Goal: Task Accomplishment & Management: Complete application form

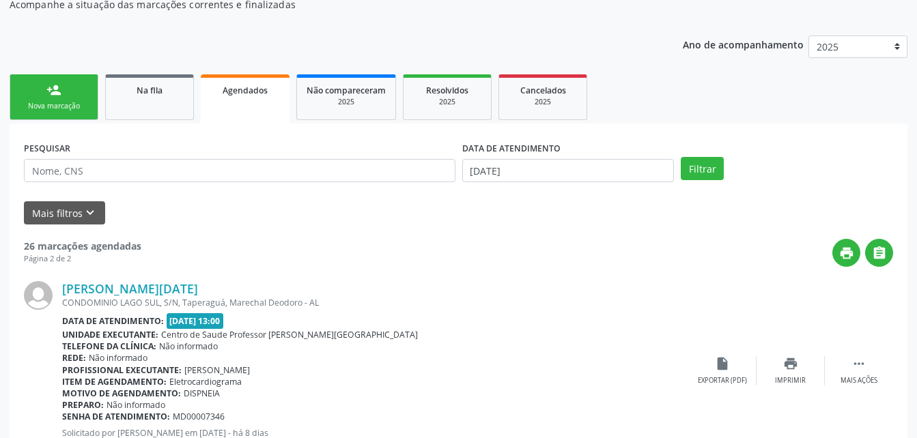
scroll to position [149, 0]
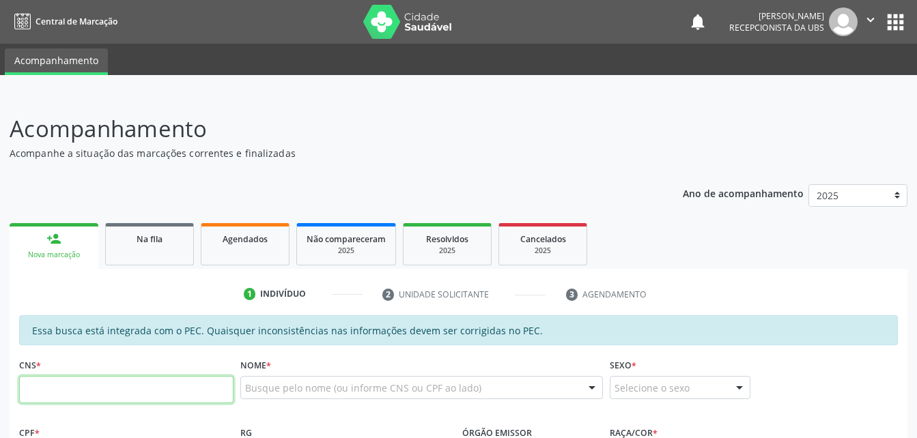
scroll to position [137, 0]
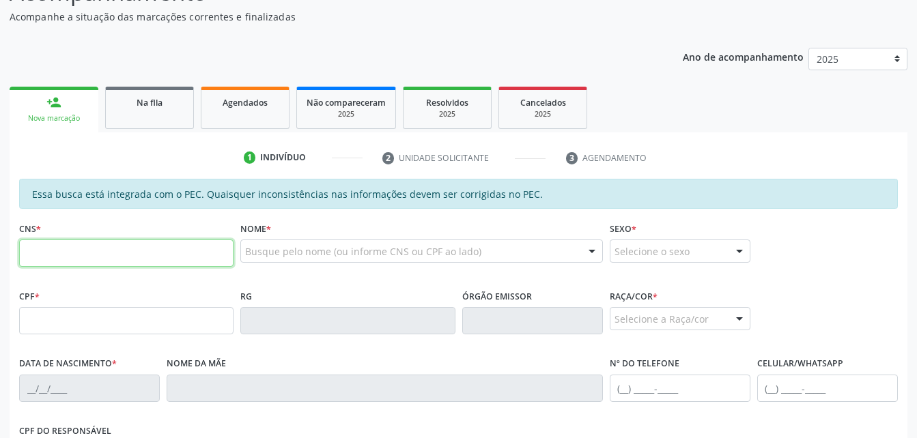
click at [91, 256] on input "text" at bounding box center [126, 253] width 214 height 27
type input "701 4096 4519 7634"
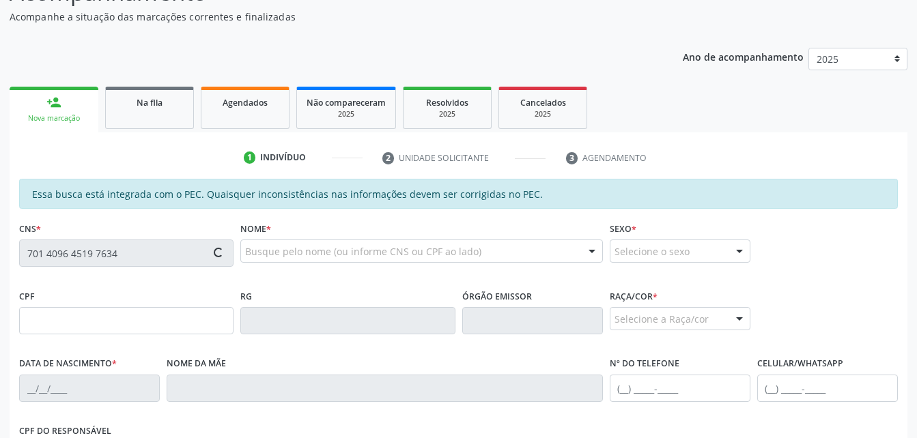
type input "013.269.984-20"
type input "19/06/1985"
type input "Sandra Rejane de Carvalho"
type input "(82) 99661-4118"
type input "102"
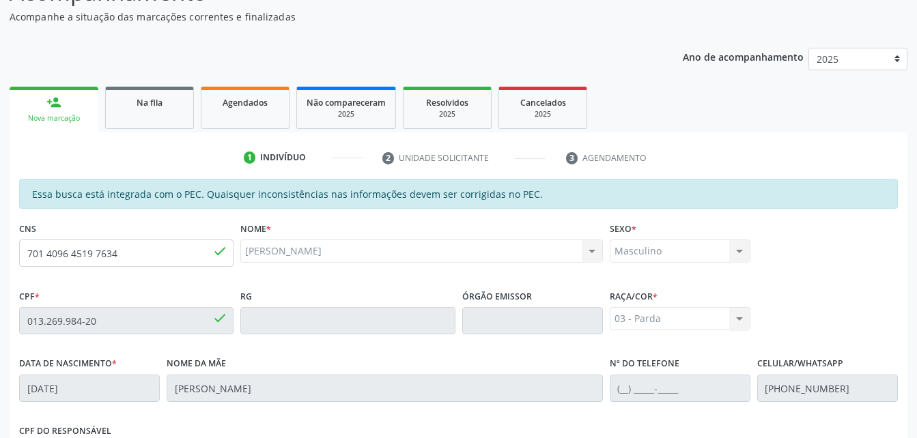
scroll to position [360, 0]
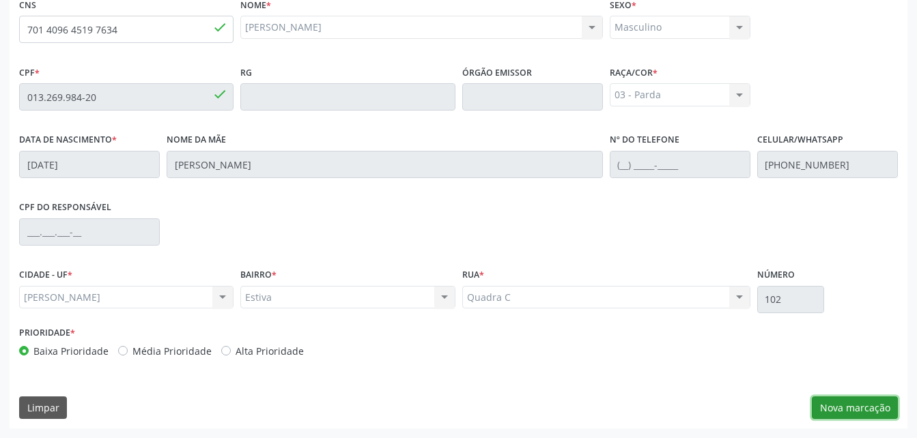
click at [873, 402] on button "Nova marcação" at bounding box center [855, 408] width 86 height 23
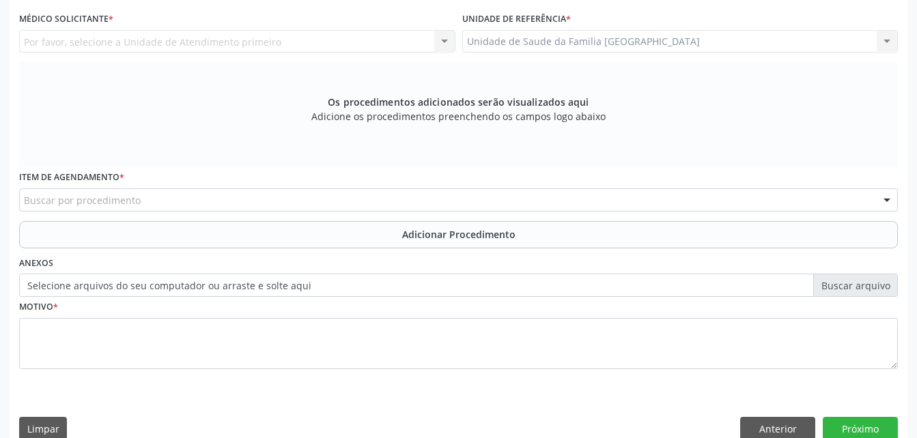
scroll to position [224, 0]
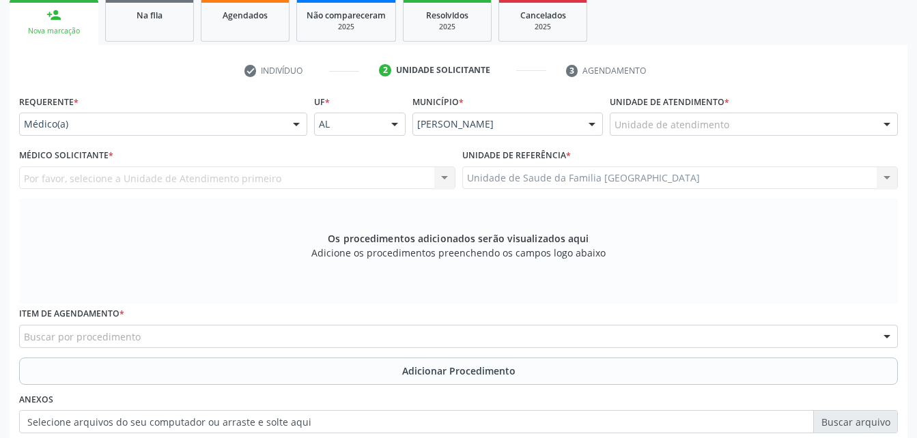
click at [780, 126] on div "Unidade de atendimento" at bounding box center [754, 124] width 288 height 23
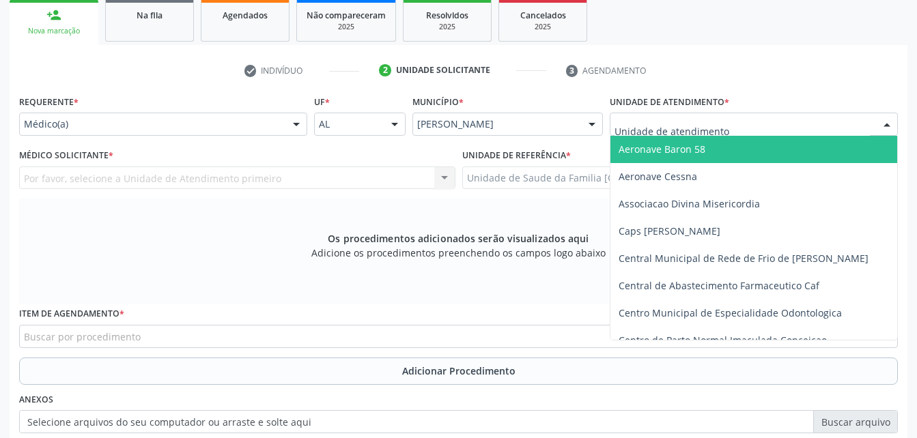
click at [286, 124] on div at bounding box center [296, 124] width 20 height 23
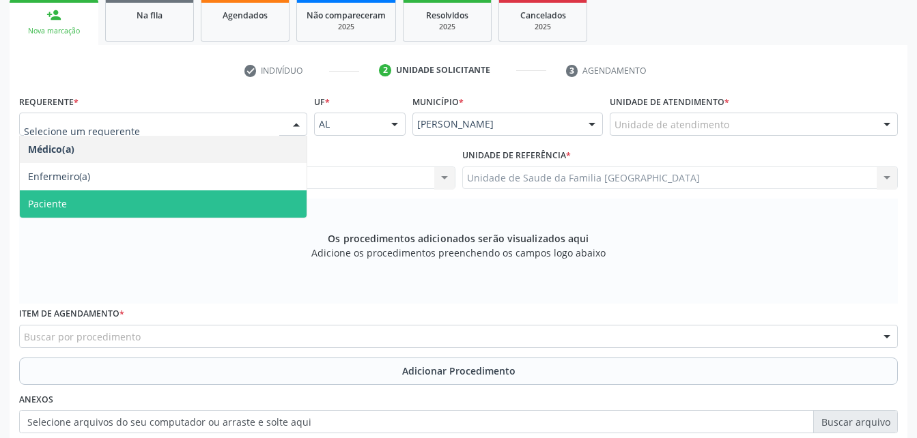
drag, startPoint x: 287, startPoint y: 188, endPoint x: 294, endPoint y: 199, distance: 13.8
click at [294, 199] on ul "Médico(a) Enfermeiro(a) Paciente Nenhum resultado encontrado para: " " Não há n…" at bounding box center [163, 177] width 287 height 82
click at [294, 199] on span "Paciente" at bounding box center [163, 203] width 287 height 27
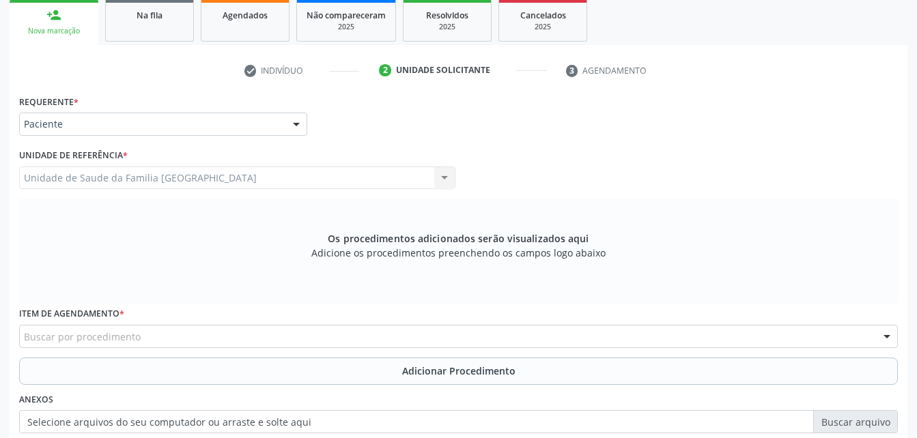
click at [308, 341] on div "Buscar por procedimento" at bounding box center [458, 336] width 879 height 23
click at [24, 333] on input "text" at bounding box center [24, 343] width 0 height 27
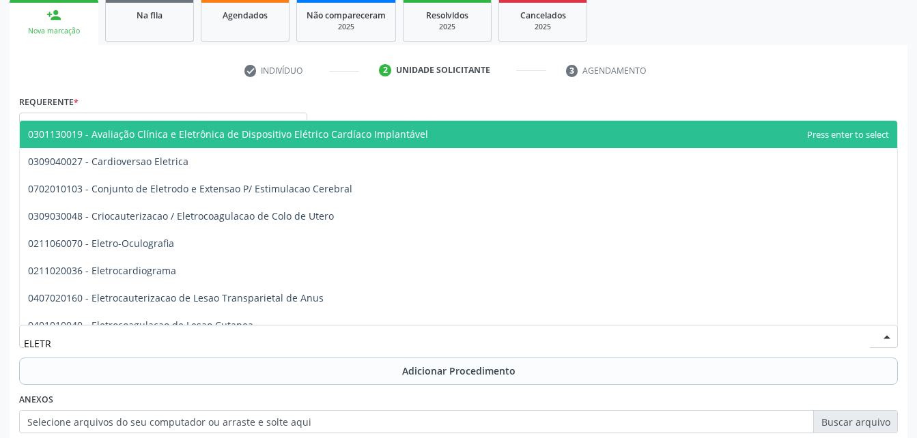
type input "ELETRO"
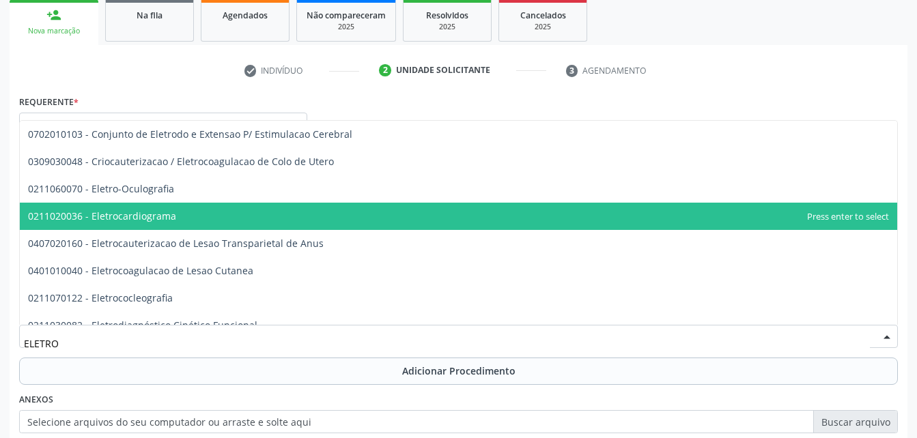
click at [241, 214] on span "0211020036 - Eletrocardiograma" at bounding box center [458, 216] width 877 height 27
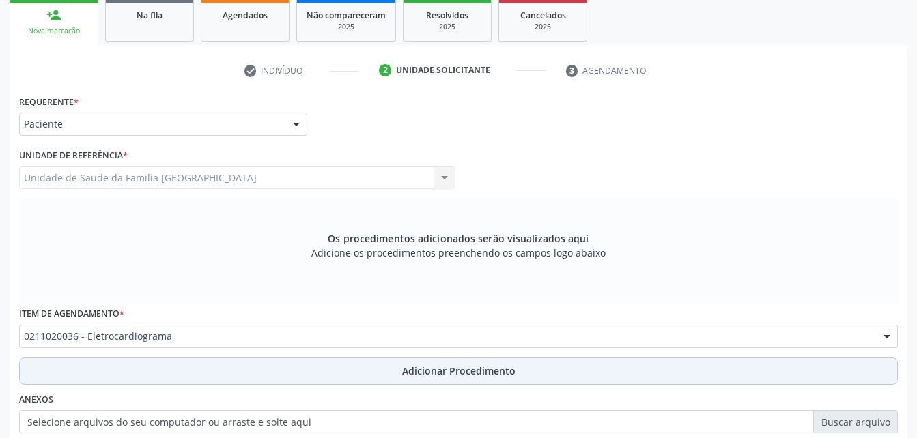
click at [349, 376] on button "Adicionar Procedimento" at bounding box center [458, 371] width 879 height 27
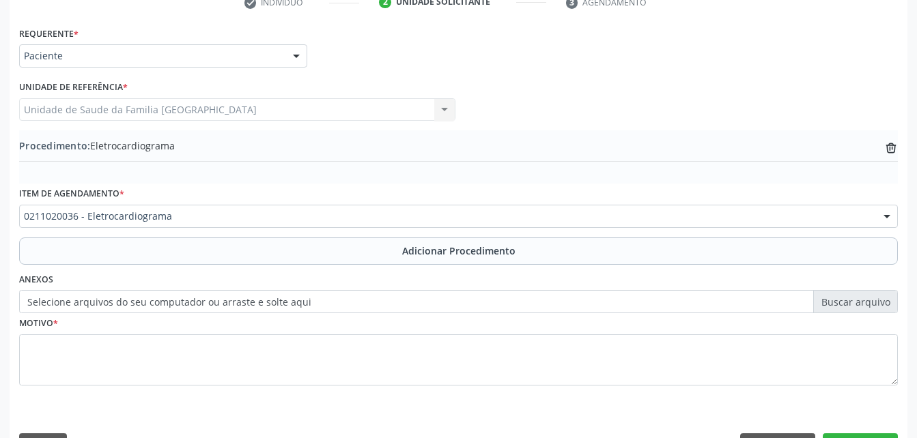
scroll to position [330, 0]
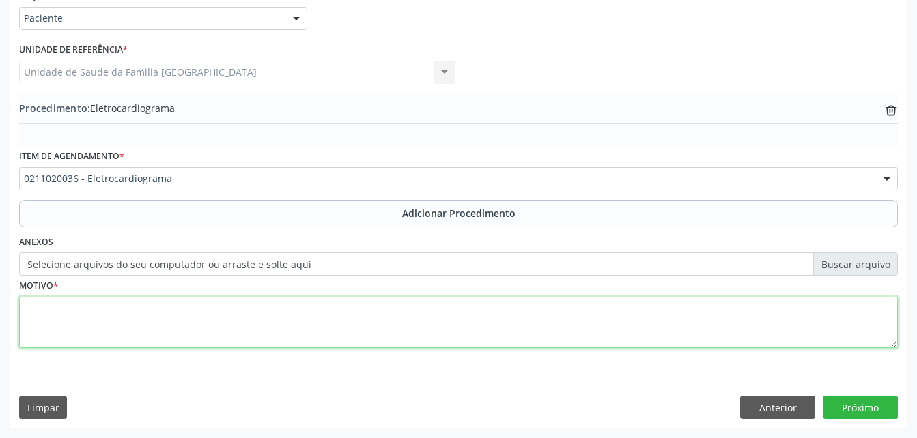
click at [472, 323] on textarea at bounding box center [458, 323] width 879 height 52
type textarea "ROTINA"
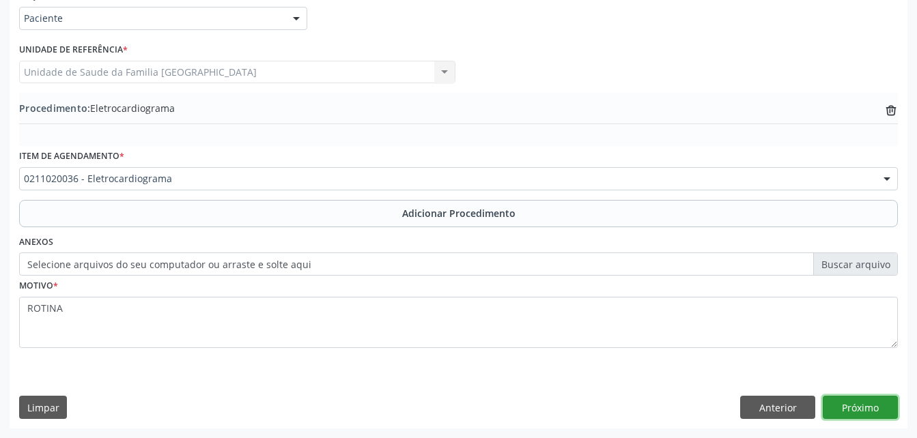
click at [859, 410] on button "Próximo" at bounding box center [860, 407] width 75 height 23
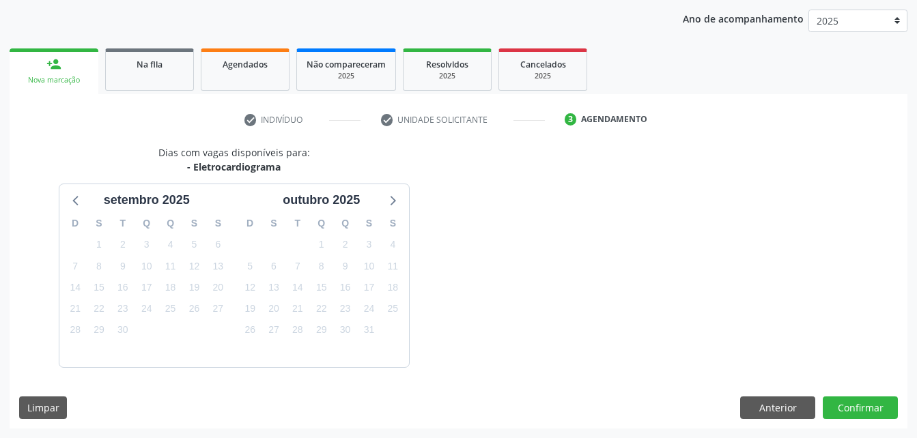
scroll to position [215, 0]
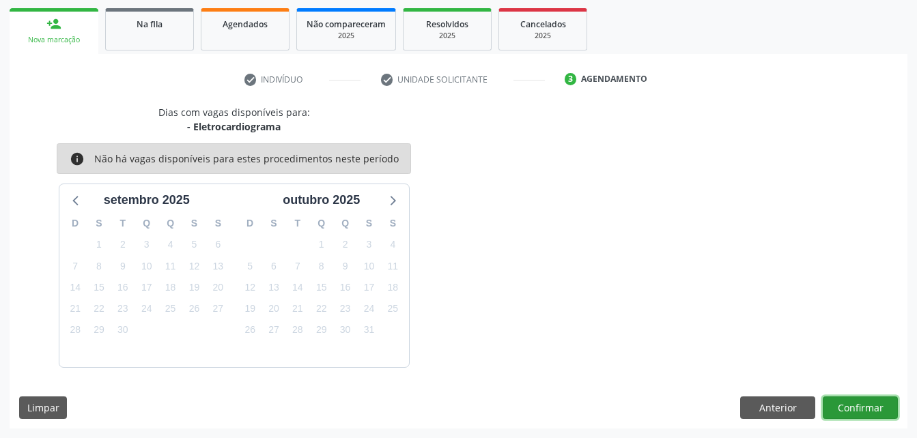
click at [891, 412] on button "Confirmar" at bounding box center [860, 408] width 75 height 23
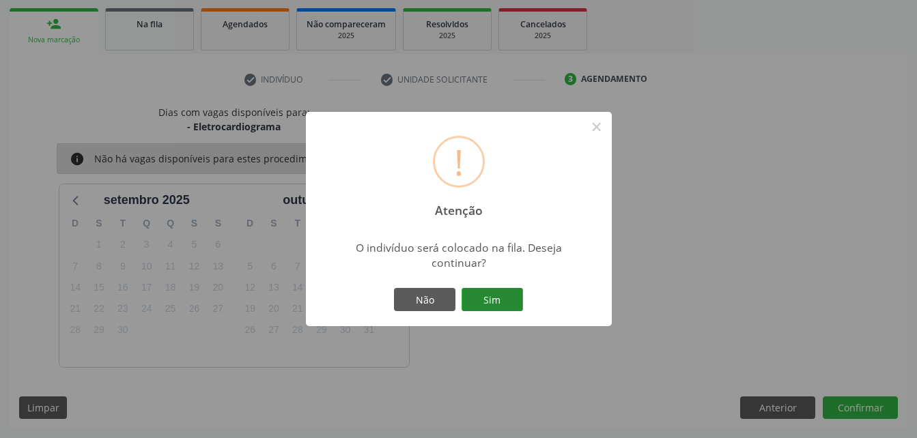
click at [487, 301] on button "Sim" at bounding box center [492, 299] width 61 height 23
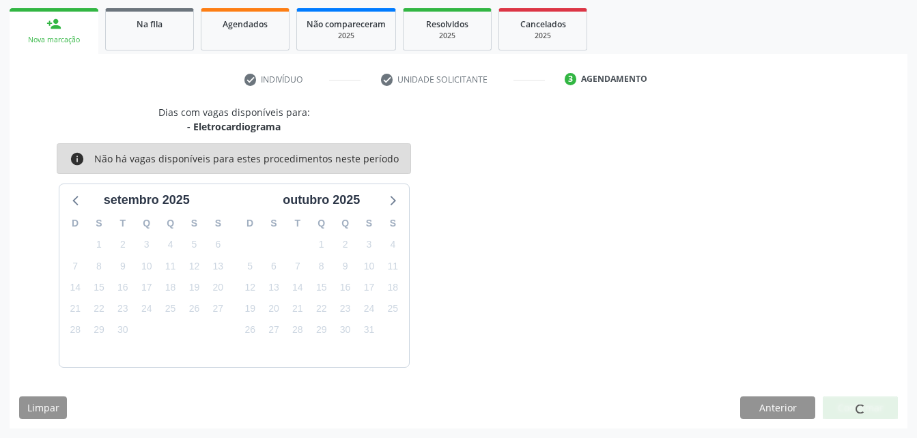
scroll to position [31, 0]
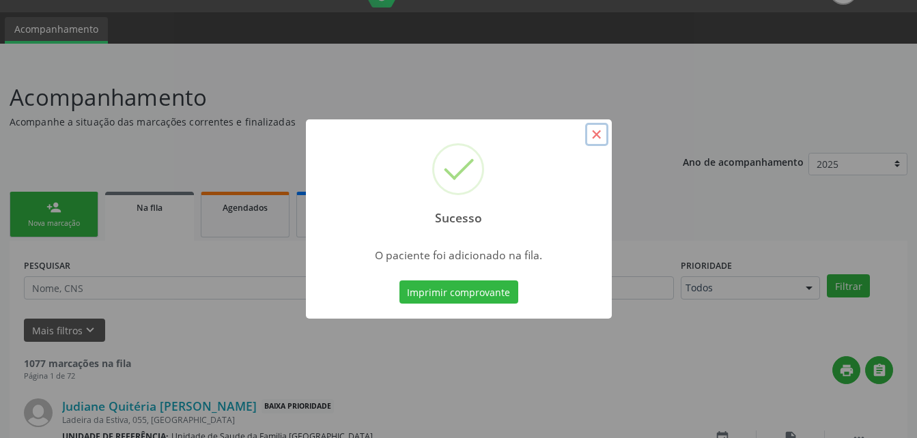
click at [599, 133] on button "×" at bounding box center [596, 134] width 23 height 23
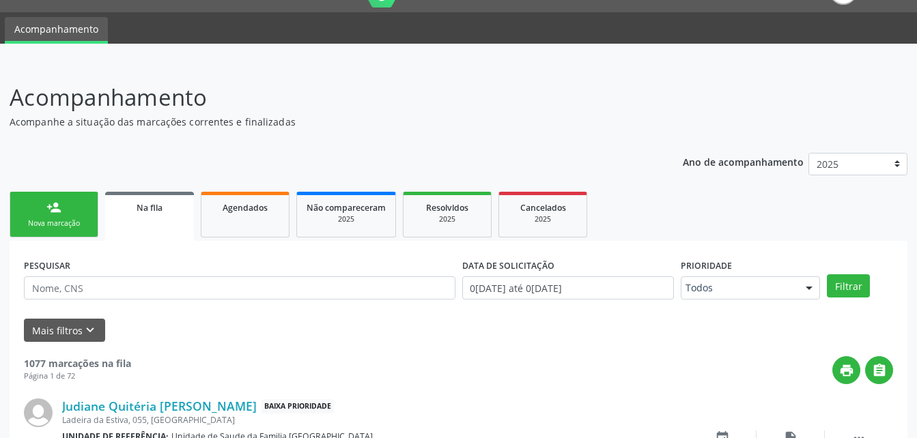
click at [79, 215] on link "person_add Nova marcação" at bounding box center [54, 215] width 89 height 46
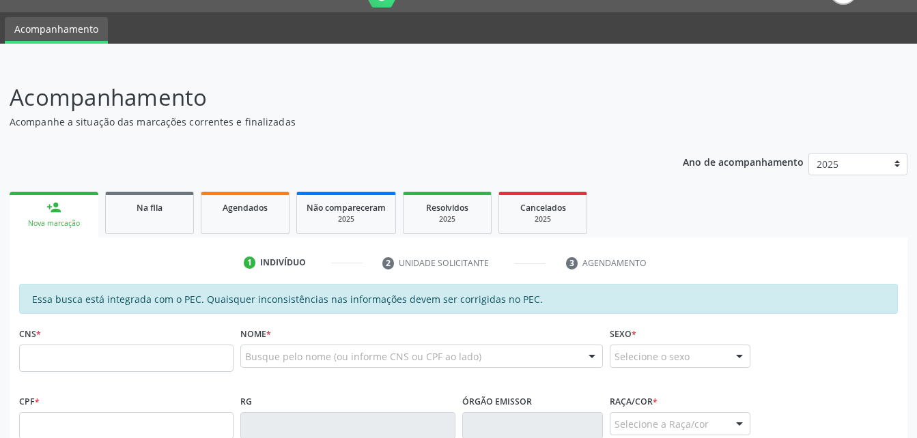
scroll to position [100, 0]
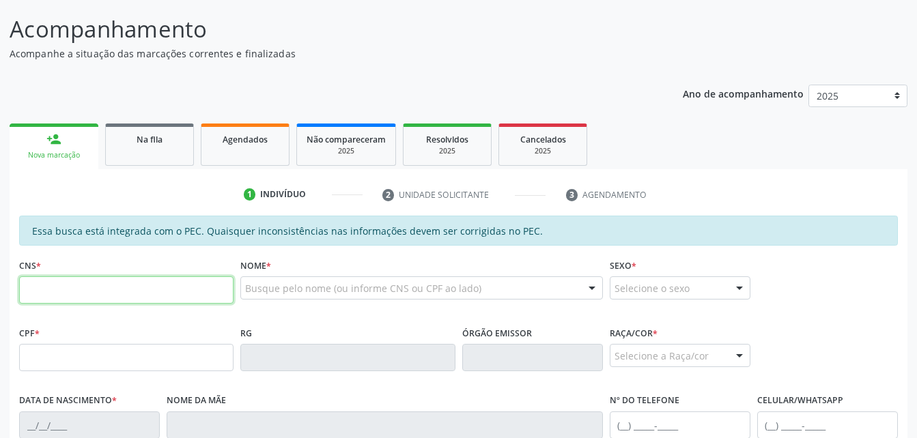
click at [159, 301] on input "text" at bounding box center [126, 290] width 214 height 27
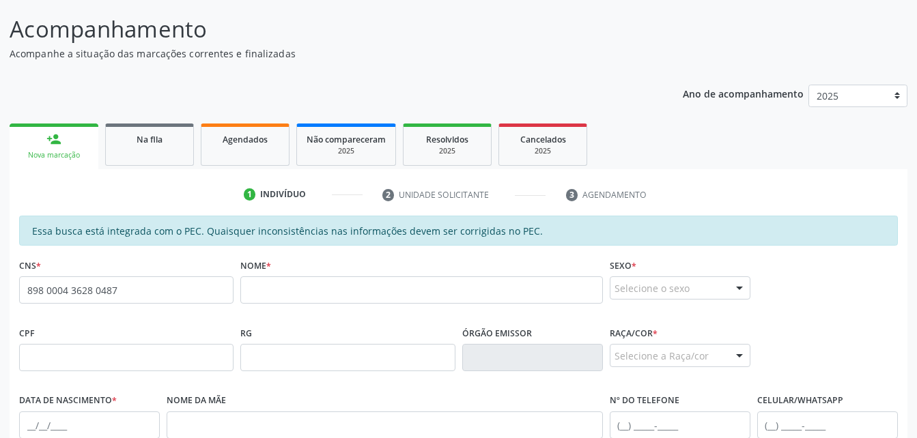
scroll to position [168, 0]
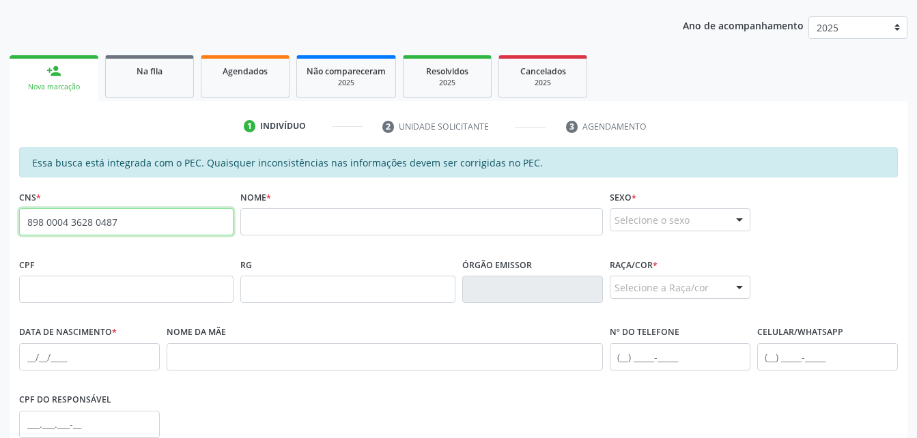
click at [170, 209] on input "898 0004 3628 0487" at bounding box center [126, 221] width 214 height 27
click at [172, 209] on input "898 0004 3628 0487" at bounding box center [126, 221] width 214 height 27
type input "8"
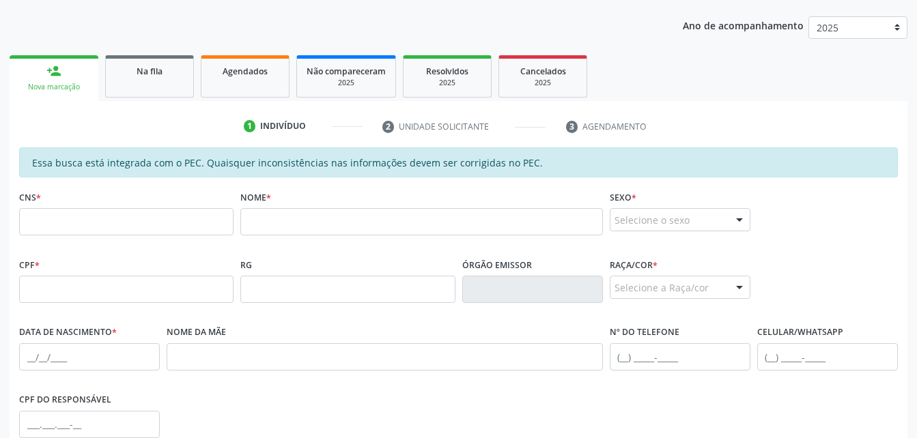
click at [176, 207] on div "CNS *" at bounding box center [126, 211] width 214 height 48
click at [177, 214] on input "text" at bounding box center [126, 221] width 214 height 27
paste input "704 2077 8060 6681"
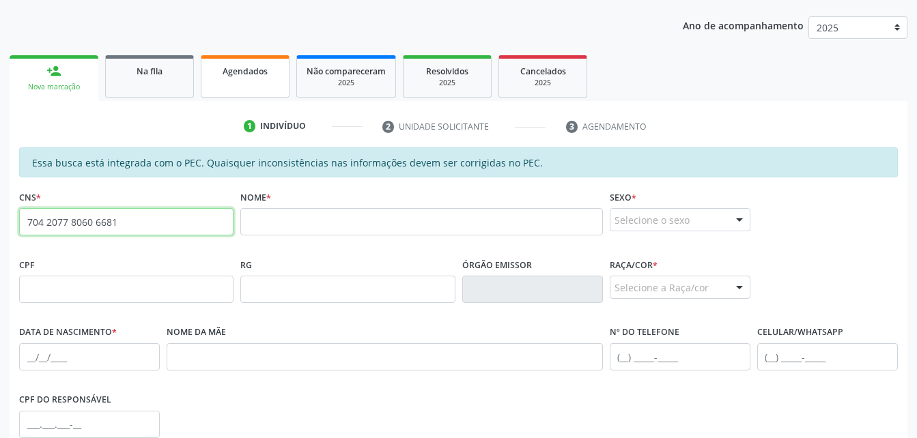
type input "704 2077 8060 6681"
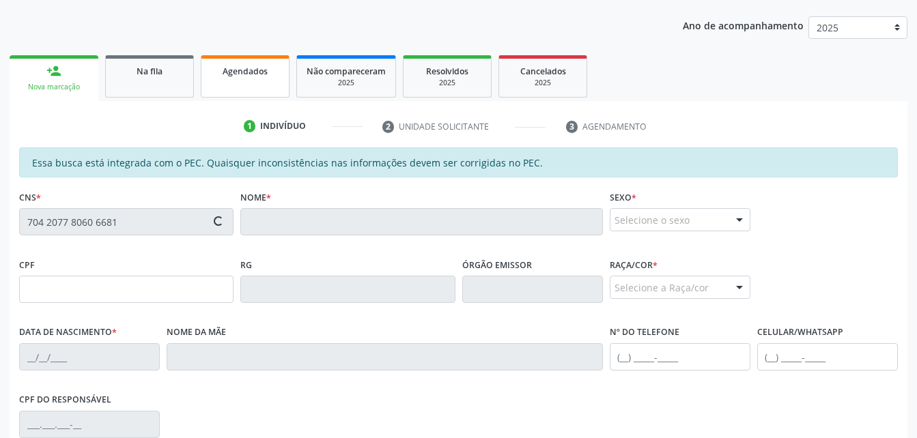
type input "152.930.554-37"
type input "03/04/2008"
type input "Maria Aparecida da Conceião"
type input "(82) 99371-4720"
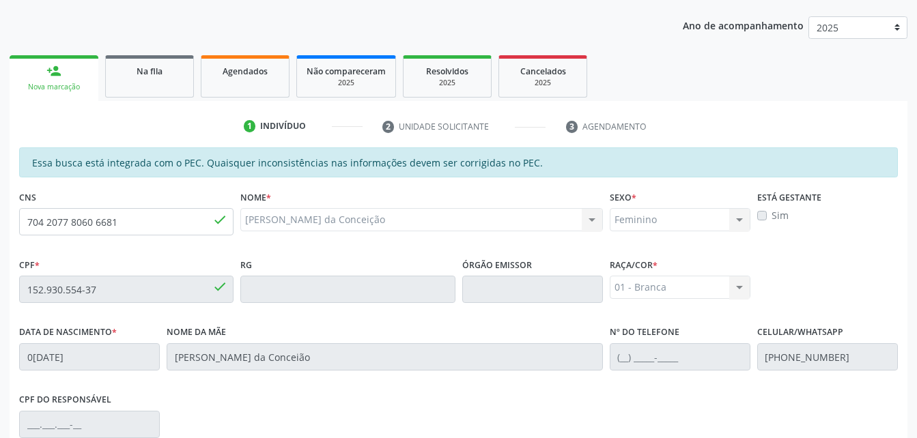
scroll to position [360, 0]
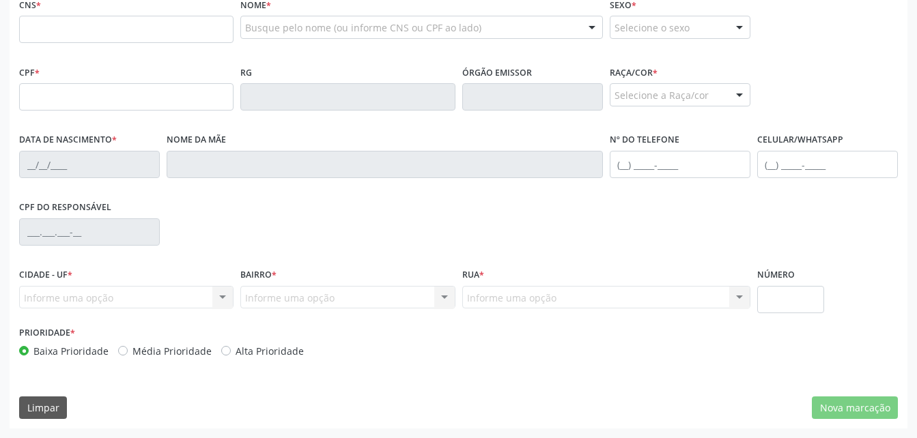
scroll to position [224, 0]
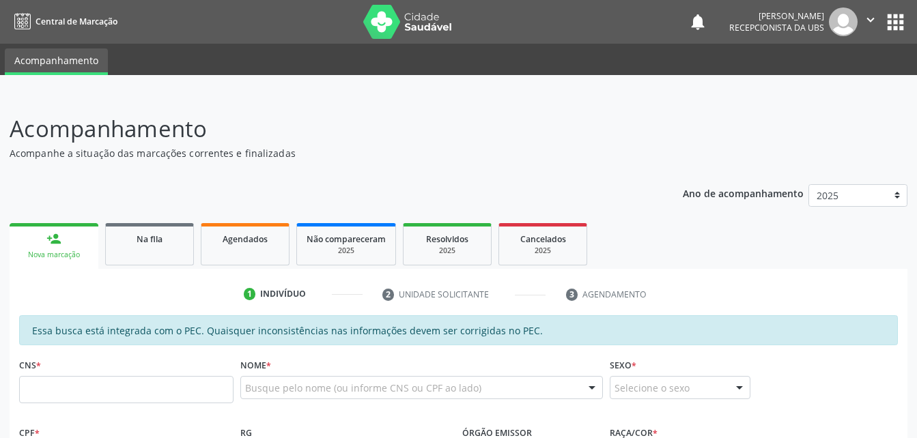
scroll to position [269, 0]
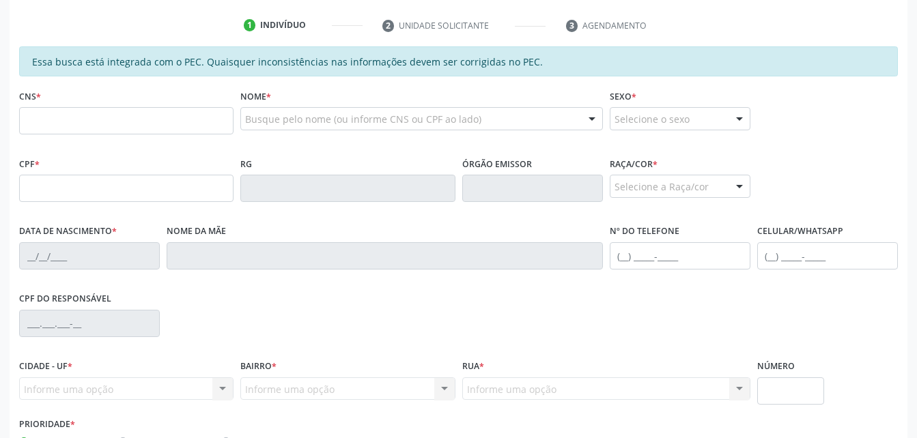
drag, startPoint x: 0, startPoint y: 0, endPoint x: 132, endPoint y: 115, distance: 175.2
type input "704 2077 8060 6681"
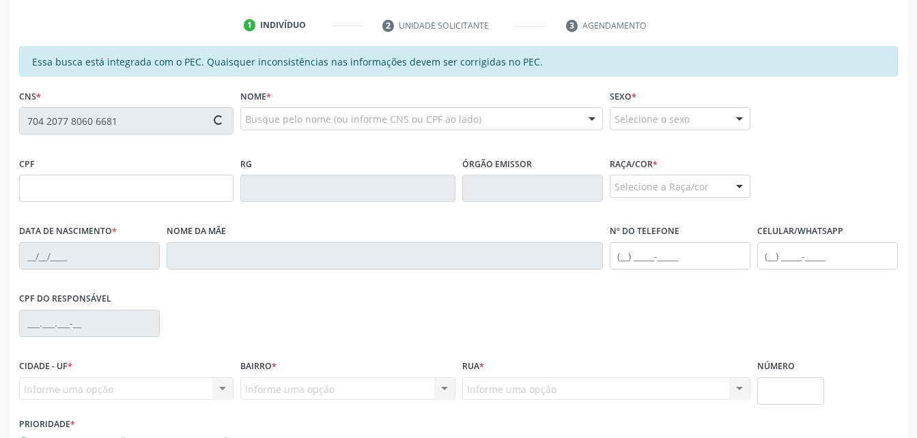
type input "152.930.554-37"
type input "0[DATE]"
type input "[PERSON_NAME] da Conceião"
type input "[PHONE_NUMBER]"
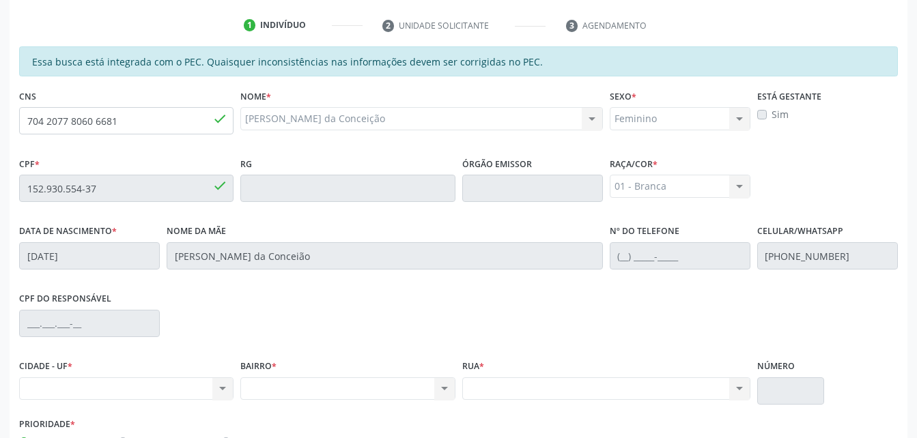
scroll to position [360, 0]
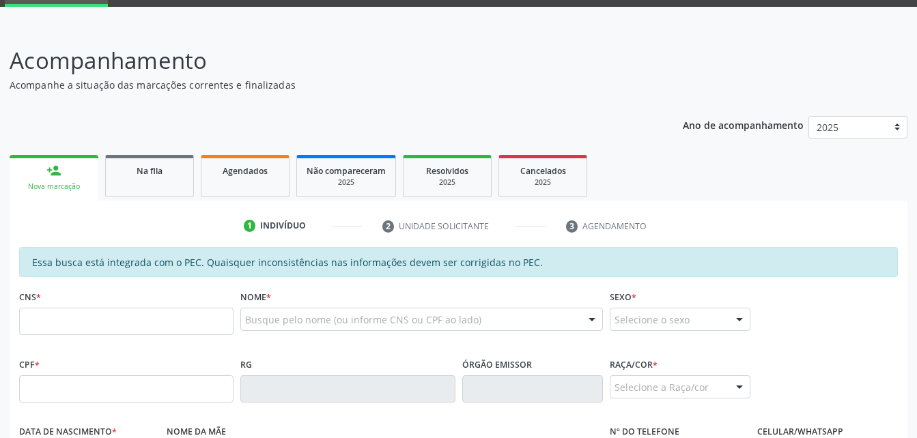
scroll to position [137, 0]
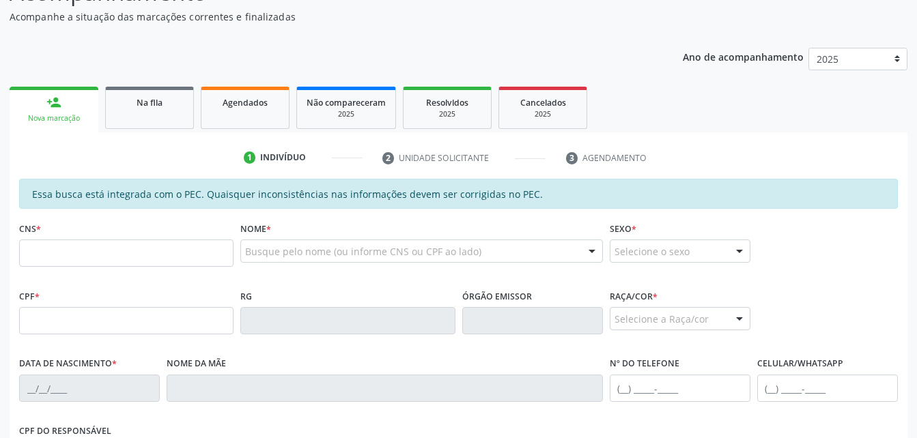
click at [131, 260] on input "text" at bounding box center [126, 253] width 214 height 27
type input "704 2077 8060 6681"
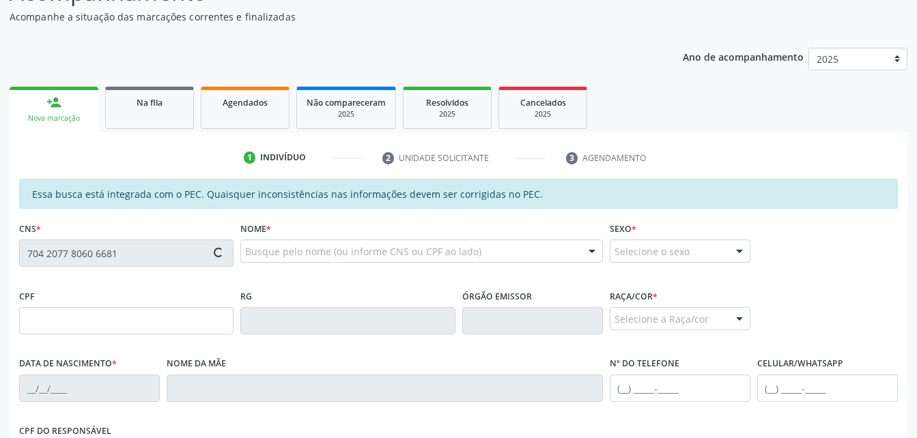
type input "152.930.554-37"
type input "03/04/2008"
type input "Maria Aparecida da Conceião"
type input "(82) 99371-4720"
type input "S/N"
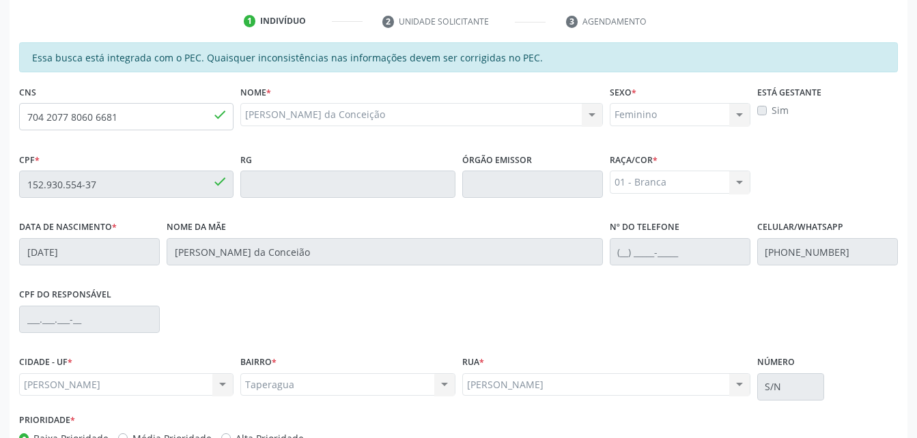
scroll to position [360, 0]
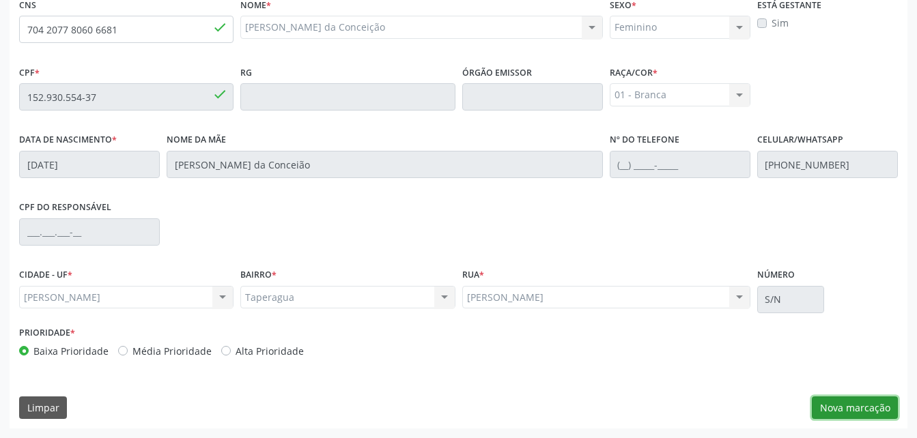
click at [859, 408] on button "Nova marcação" at bounding box center [855, 408] width 86 height 23
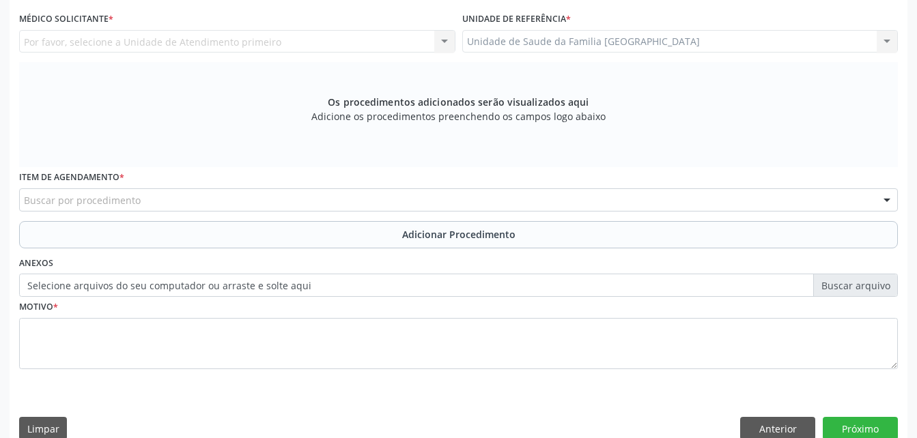
scroll to position [292, 0]
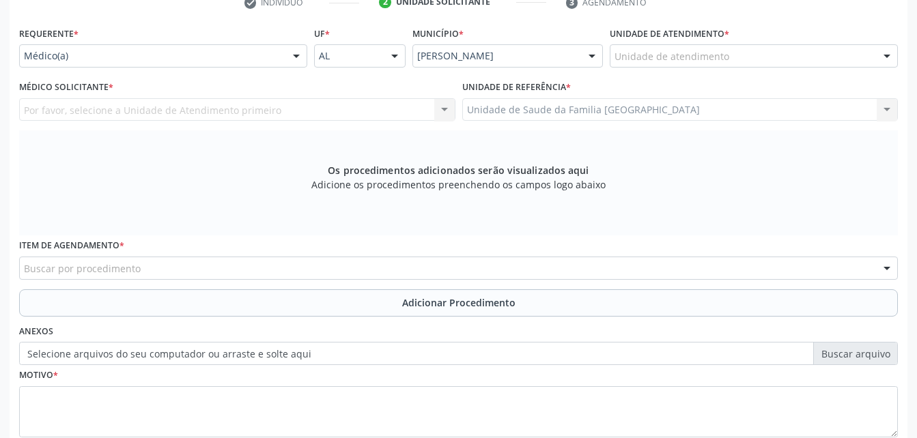
click at [756, 59] on div "Unidade de atendimento" at bounding box center [754, 55] width 288 height 23
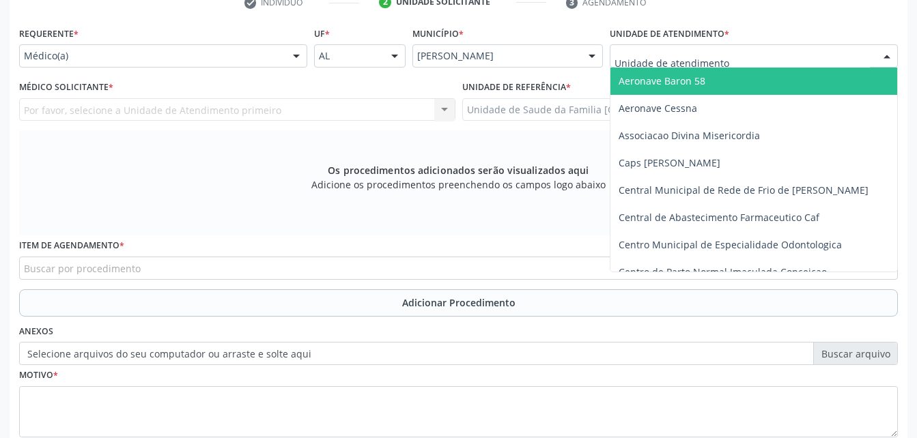
type input "e"
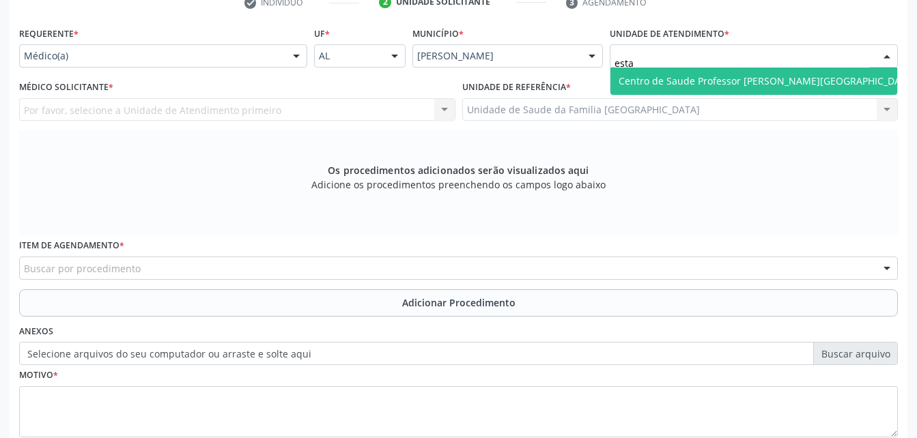
type input "estac"
click at [791, 83] on span "Centro de Saude Professor [PERSON_NAME][GEOGRAPHIC_DATA]" at bounding box center [767, 80] width 297 height 13
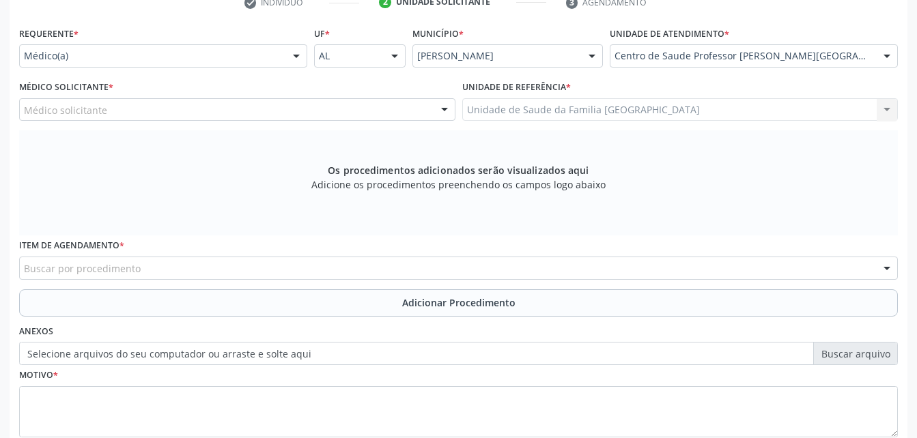
click at [210, 111] on div "Médico solicitante" at bounding box center [237, 109] width 436 height 23
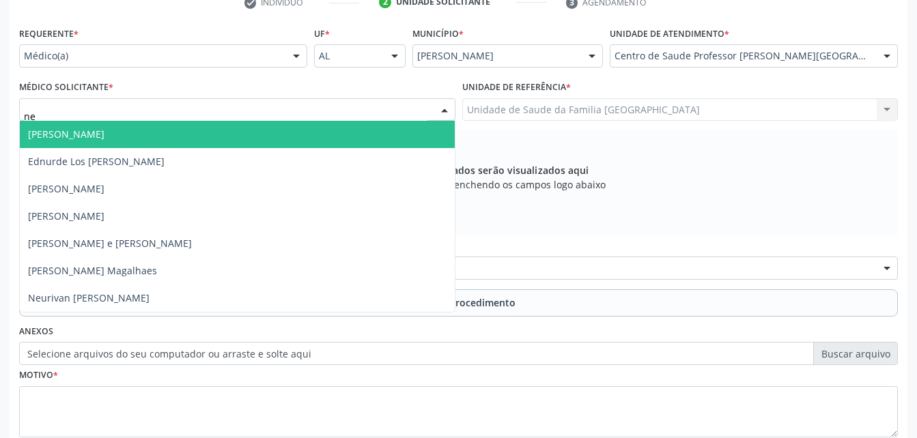
type input "neu"
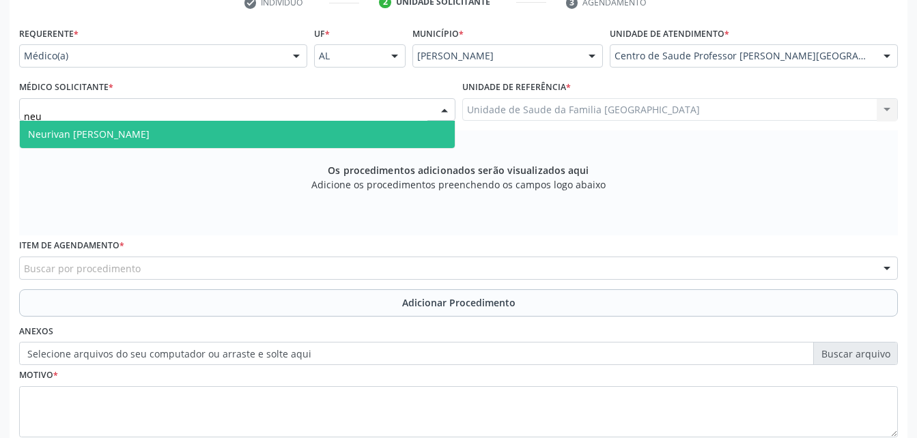
click at [218, 133] on span "Neurivan Calado Barbosa" at bounding box center [237, 134] width 435 height 27
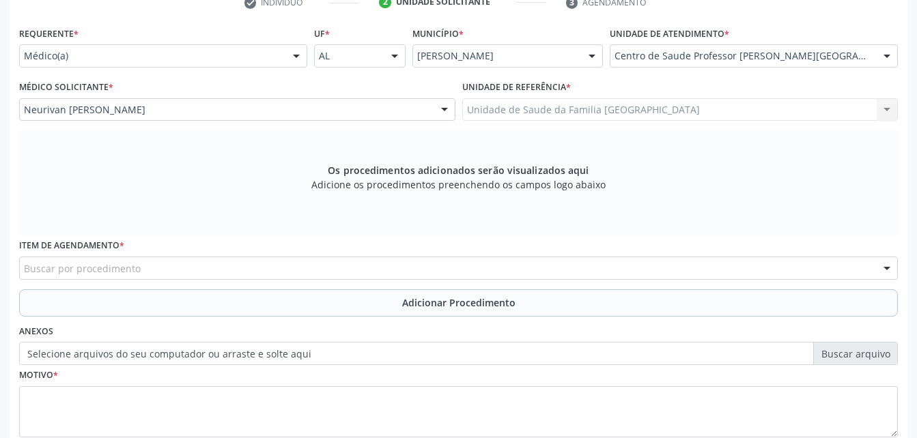
scroll to position [360, 0]
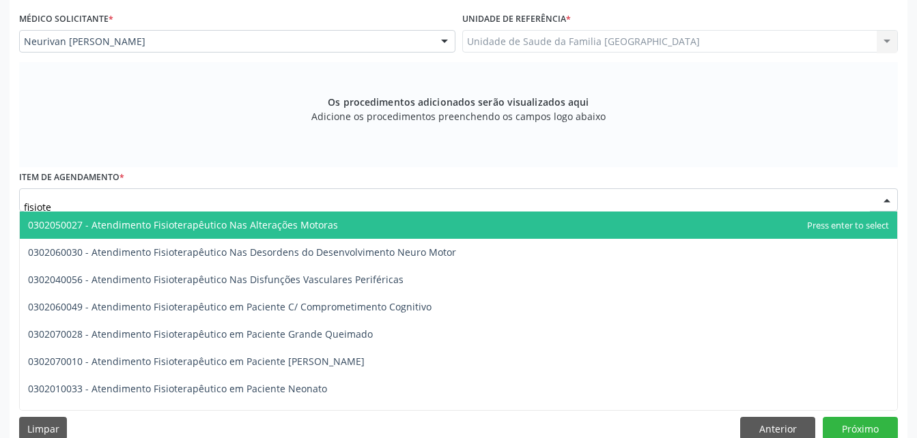
type input "fisioter"
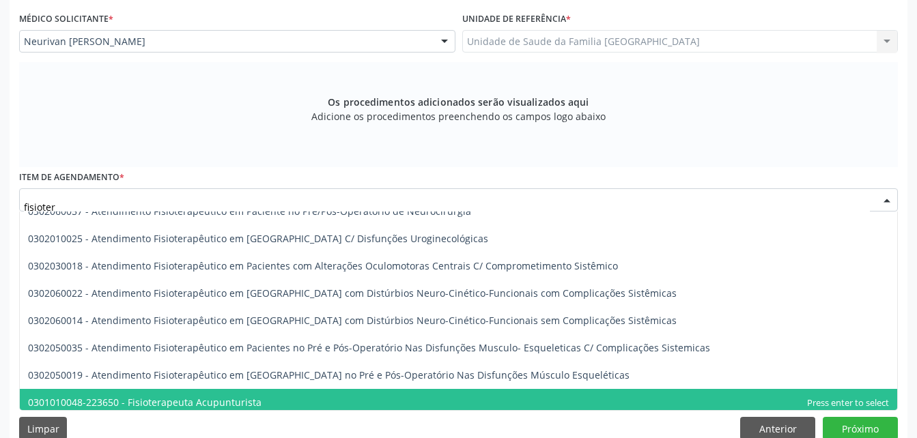
scroll to position [546, 0]
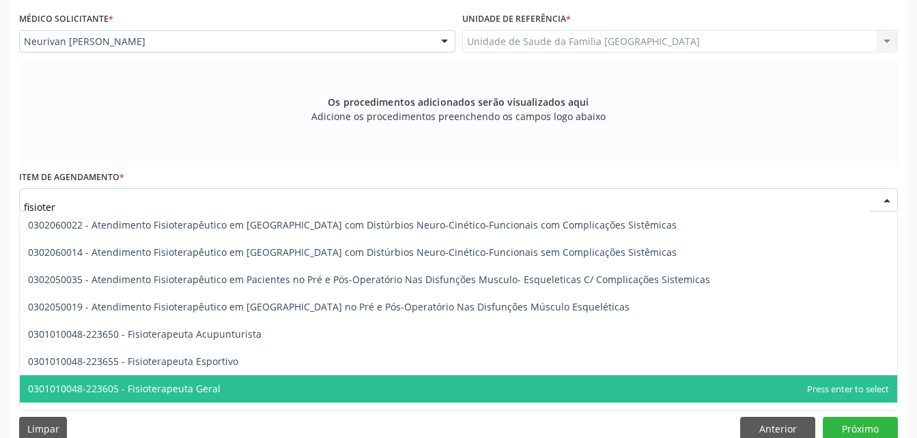
click at [312, 381] on span "0301010048-223605 - Fisioterapeuta Geral" at bounding box center [458, 389] width 877 height 27
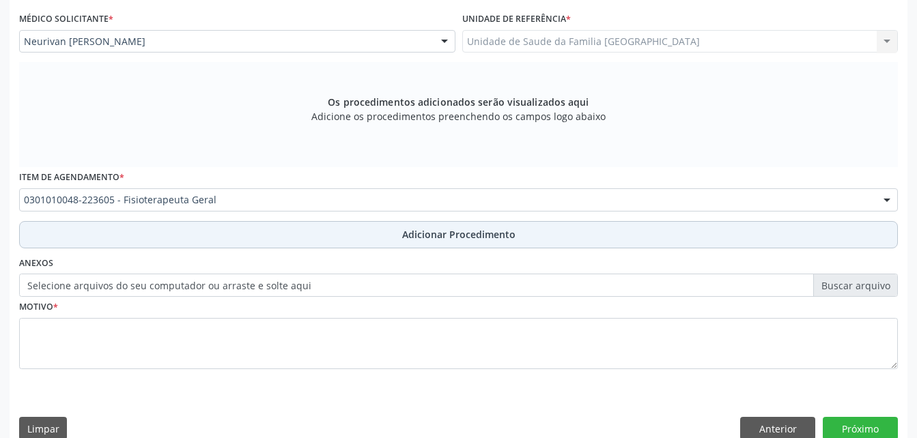
click at [368, 241] on button "Adicionar Procedimento" at bounding box center [458, 234] width 879 height 27
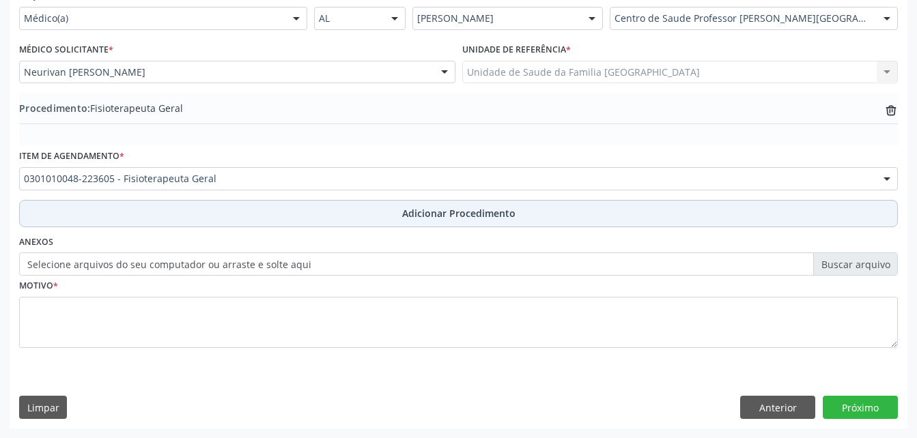
scroll to position [330, 0]
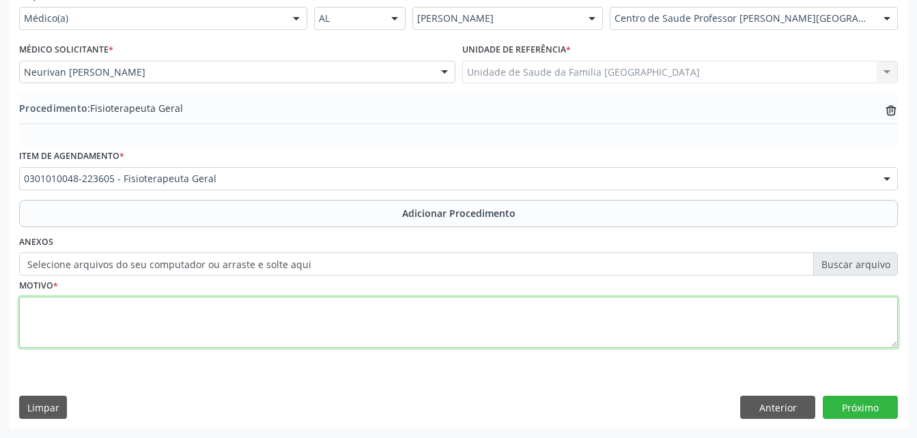
click at [388, 322] on textarea at bounding box center [458, 323] width 879 height 52
type textarea "lesão"
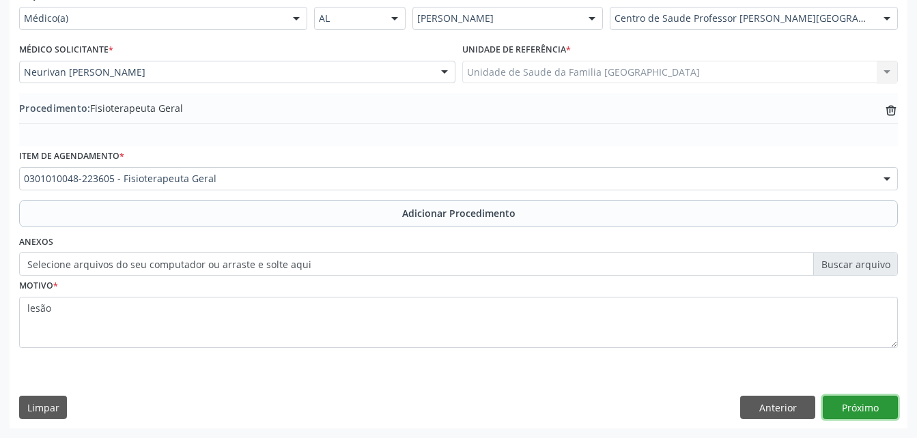
click at [875, 405] on button "Próximo" at bounding box center [860, 407] width 75 height 23
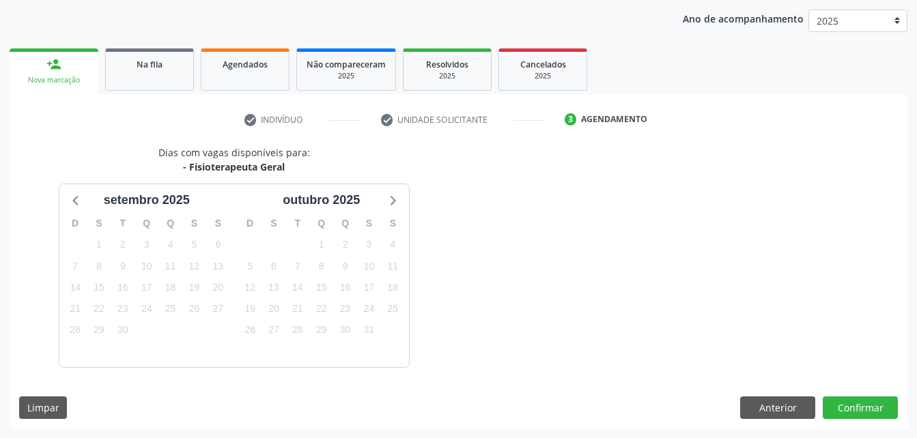
scroll to position [215, 0]
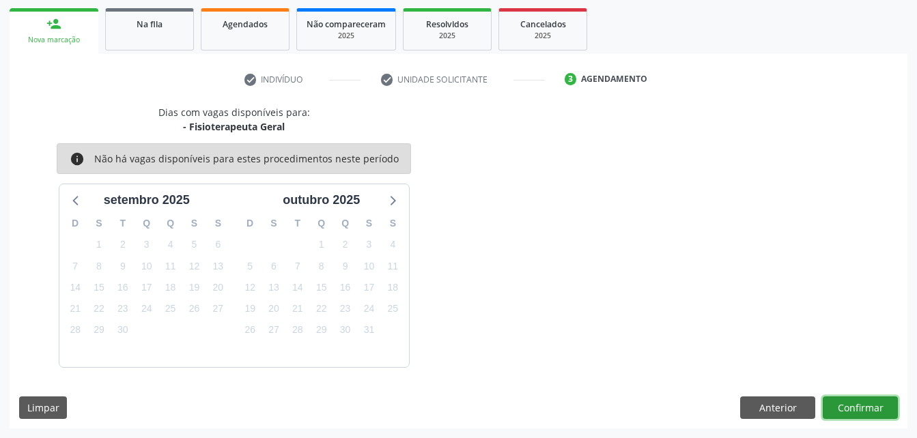
click at [847, 410] on button "Confirmar" at bounding box center [860, 408] width 75 height 23
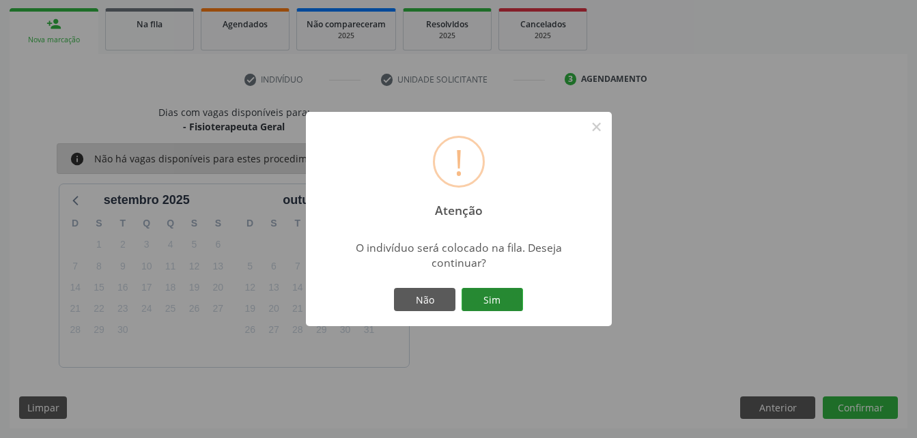
click at [498, 305] on button "Sim" at bounding box center [492, 299] width 61 height 23
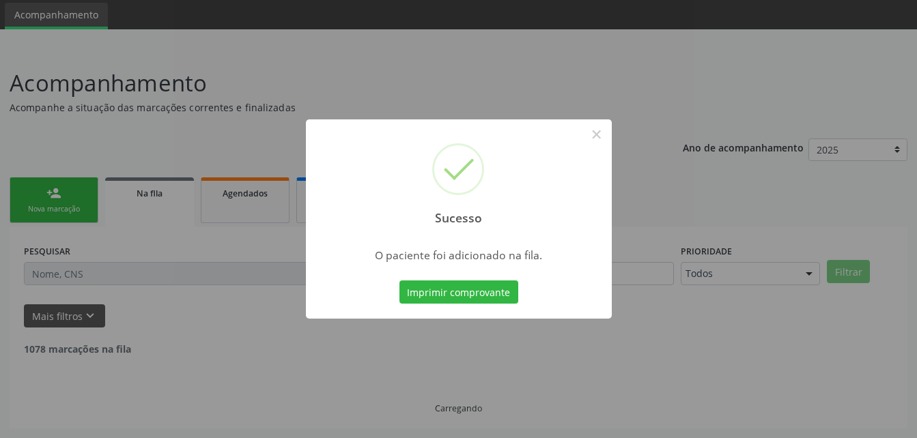
scroll to position [31, 0]
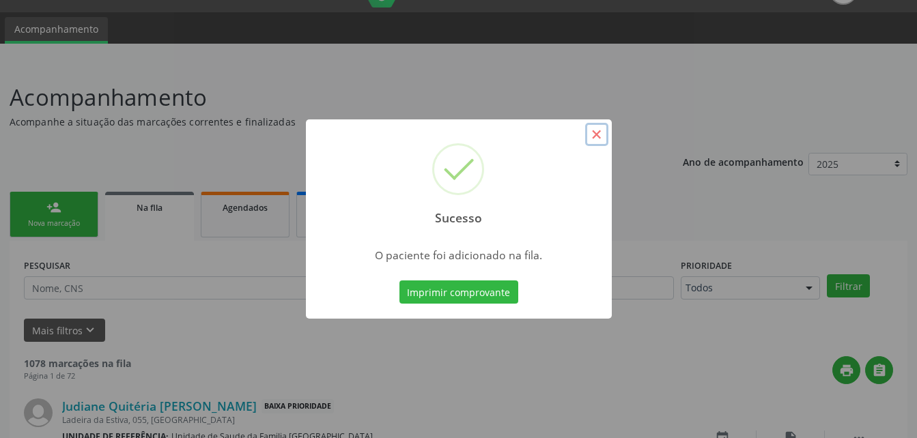
click at [602, 135] on button "×" at bounding box center [596, 134] width 23 height 23
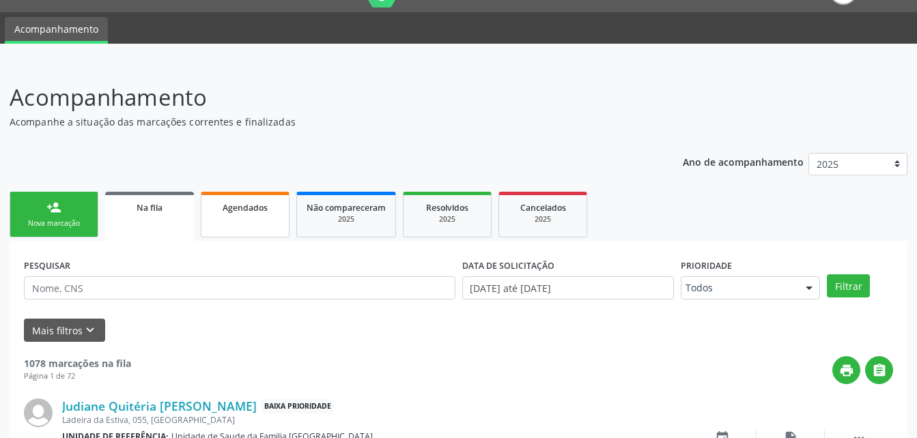
drag, startPoint x: 273, startPoint y: 227, endPoint x: 264, endPoint y: 231, distance: 10.4
click at [273, 227] on link "Agendados" at bounding box center [245, 215] width 89 height 46
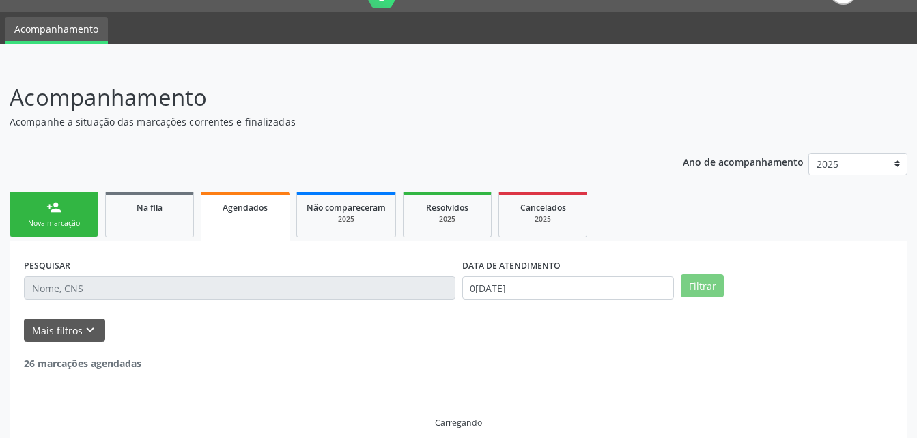
scroll to position [2, 0]
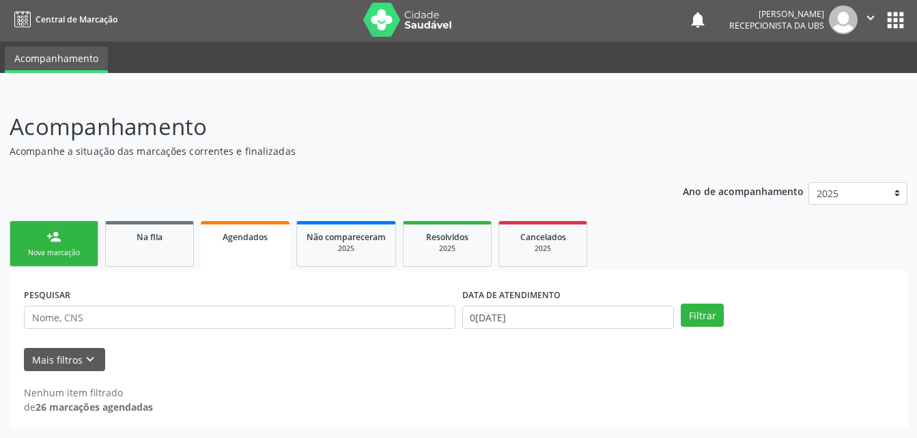
click at [877, 16] on icon "" at bounding box center [870, 17] width 15 height 15
click at [822, 84] on link "Sair" at bounding box center [836, 81] width 94 height 19
